Goal: Navigation & Orientation: Find specific page/section

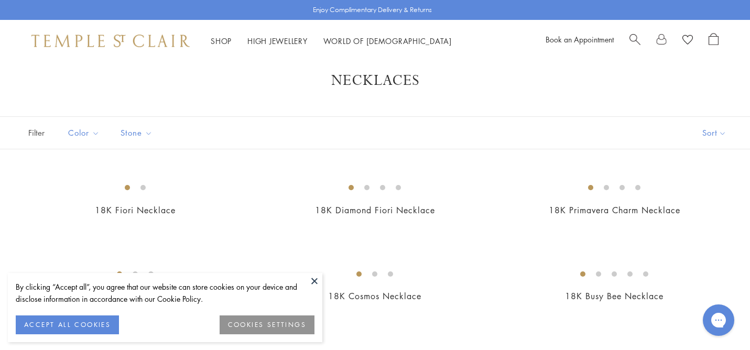
scroll to position [12, 0]
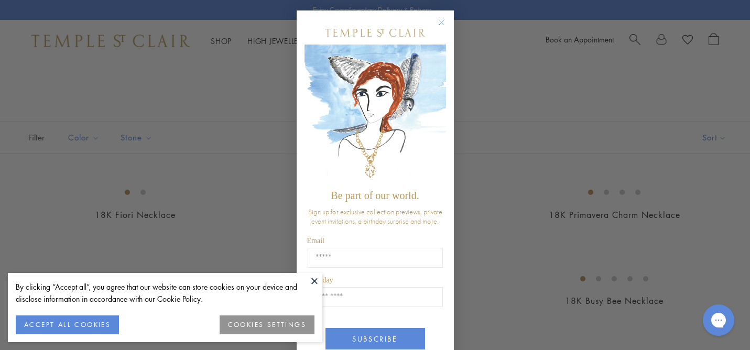
click at [439, 21] on icon "Close dialog" at bounding box center [440, 22] width 5 height 5
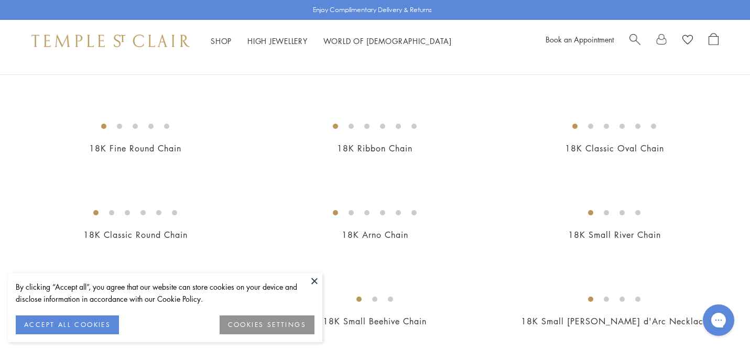
click at [312, 281] on button at bounding box center [314, 281] width 16 height 16
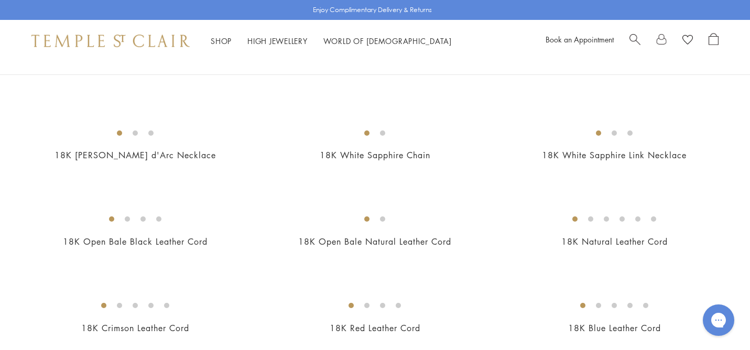
scroll to position [446, 0]
